Goal: Task Accomplishment & Management: Use online tool/utility

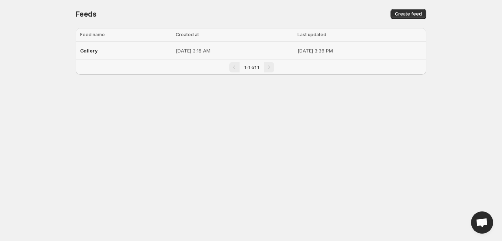
click at [234, 49] on p "[DATE] 3:18 AM" at bounding box center [234, 50] width 117 height 7
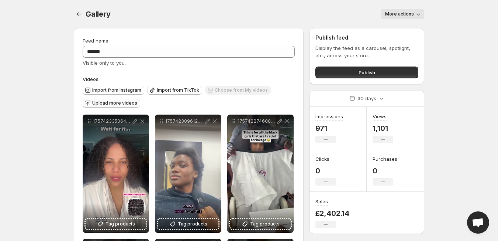
click at [131, 101] on span "Upload more videos" at bounding box center [114, 103] width 45 height 6
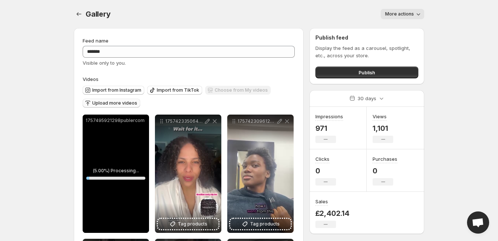
click at [134, 102] on span "Upload more videos" at bounding box center [114, 103] width 45 height 6
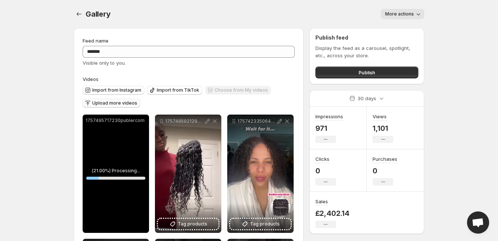
click at [113, 101] on span "Upload more videos" at bounding box center [114, 103] width 45 height 6
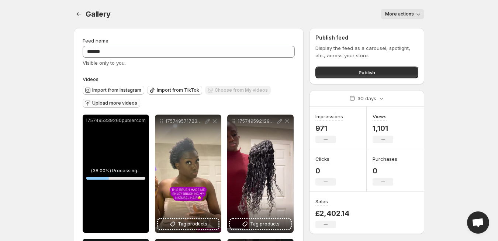
click at [115, 102] on span "Upload more videos" at bounding box center [114, 103] width 45 height 6
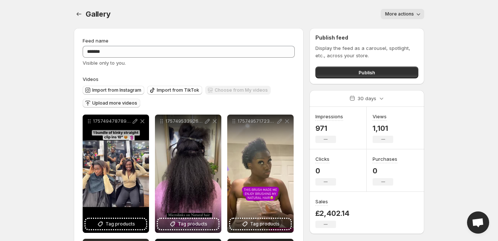
drag, startPoint x: 497, startPoint y: 20, endPoint x: 497, endPoint y: 25, distance: 5.2
click at [497, 25] on body "**********" at bounding box center [249, 120] width 498 height 241
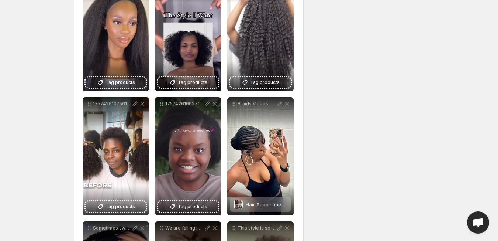
scroll to position [651, 0]
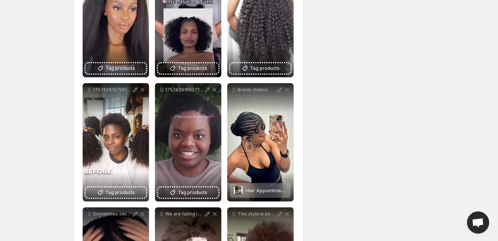
drag, startPoint x: 498, startPoint y: 89, endPoint x: 498, endPoint y: 78, distance: 11.1
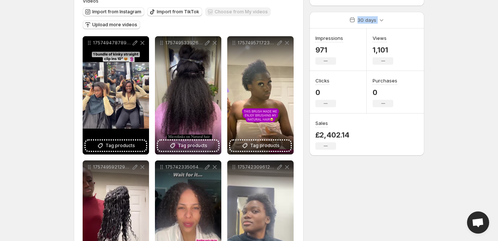
scroll to position [75, 0]
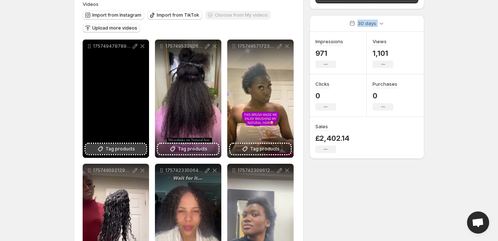
click at [129, 146] on span "Tag products" at bounding box center [121, 148] width 30 height 7
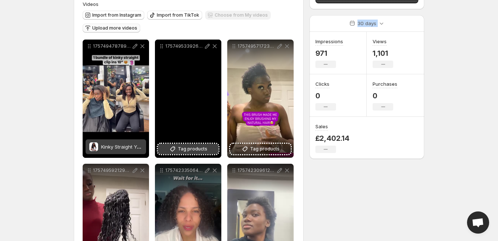
click at [194, 148] on span "Tag products" at bounding box center [193, 148] width 30 height 7
click at [180, 149] on span "Tag products" at bounding box center [193, 148] width 30 height 7
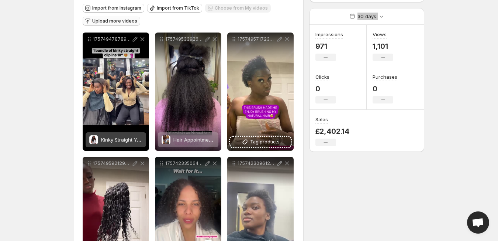
scroll to position [78, 0]
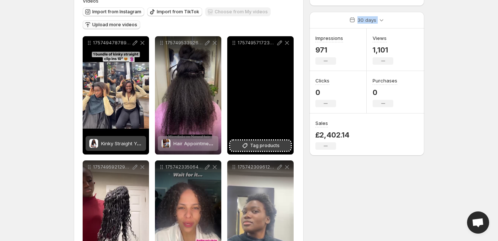
click at [265, 146] on span "Tag products" at bounding box center [265, 145] width 30 height 7
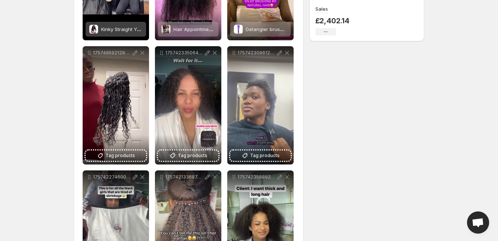
scroll to position [199, 0]
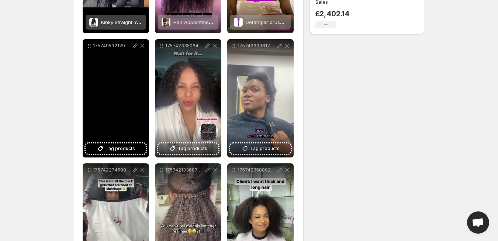
click at [125, 106] on div "1757495921298publercom" at bounding box center [116, 98] width 66 height 118
click at [122, 149] on span "Tag products" at bounding box center [121, 148] width 30 height 7
click at [125, 117] on div "1757495921298publercom" at bounding box center [116, 98] width 66 height 118
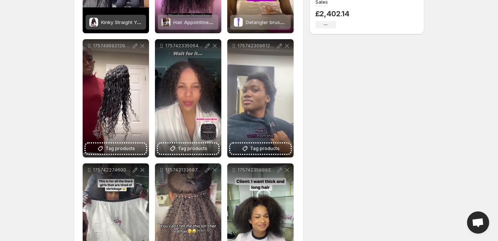
scroll to position [0, 0]
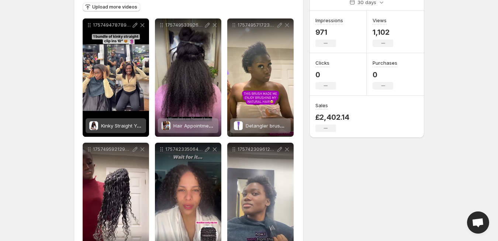
scroll to position [125, 0]
